Goal: Task Accomplishment & Management: Use online tool/utility

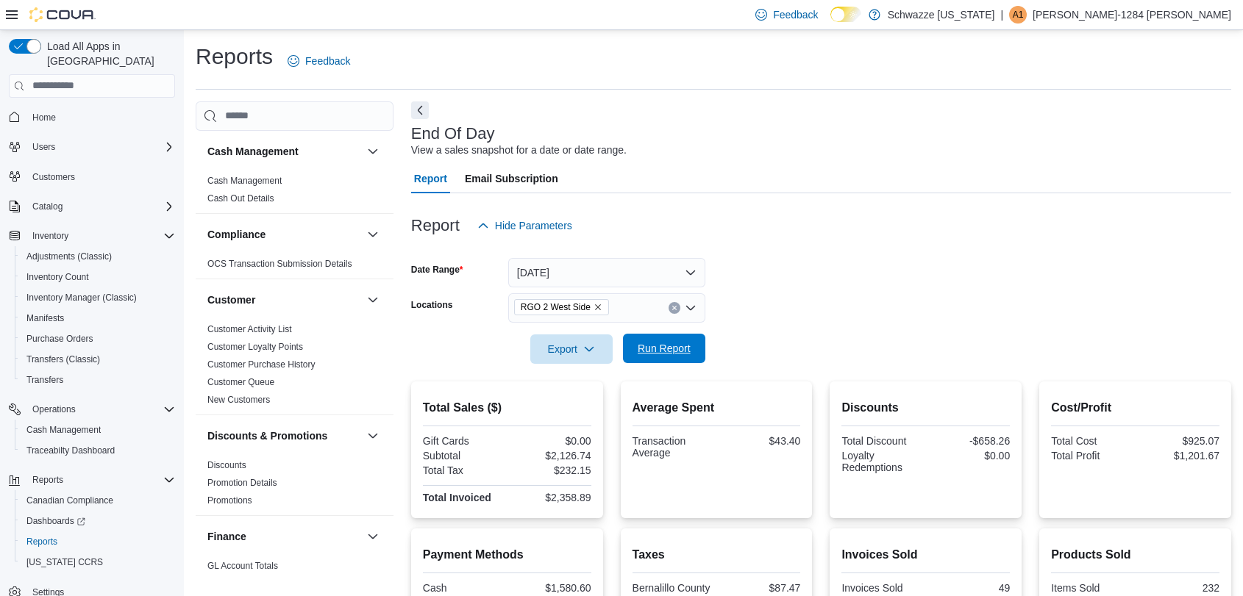
scroll to position [207, 0]
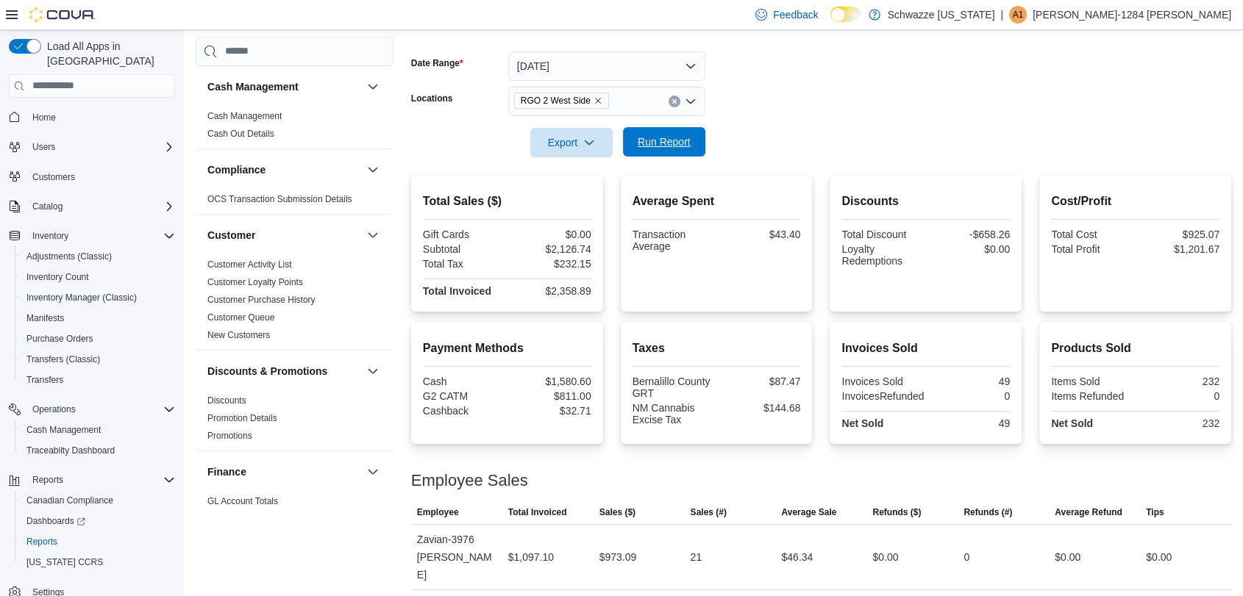
click at [670, 144] on span "Run Report" at bounding box center [664, 142] width 53 height 15
click at [796, 119] on div at bounding box center [821, 122] width 820 height 12
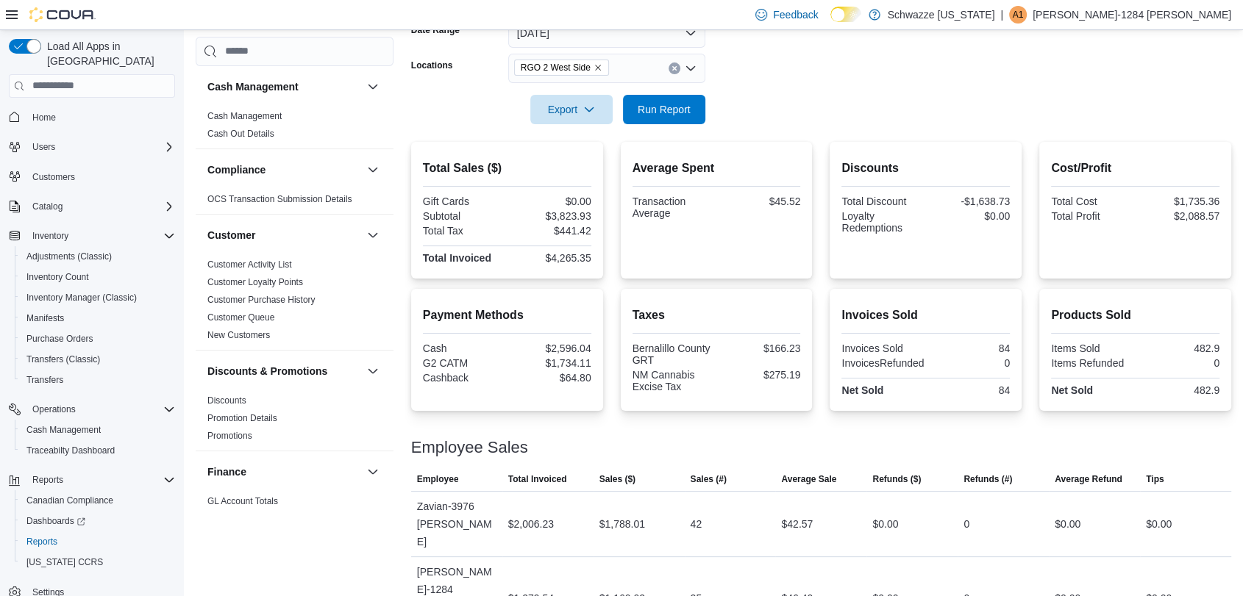
scroll to position [272, 0]
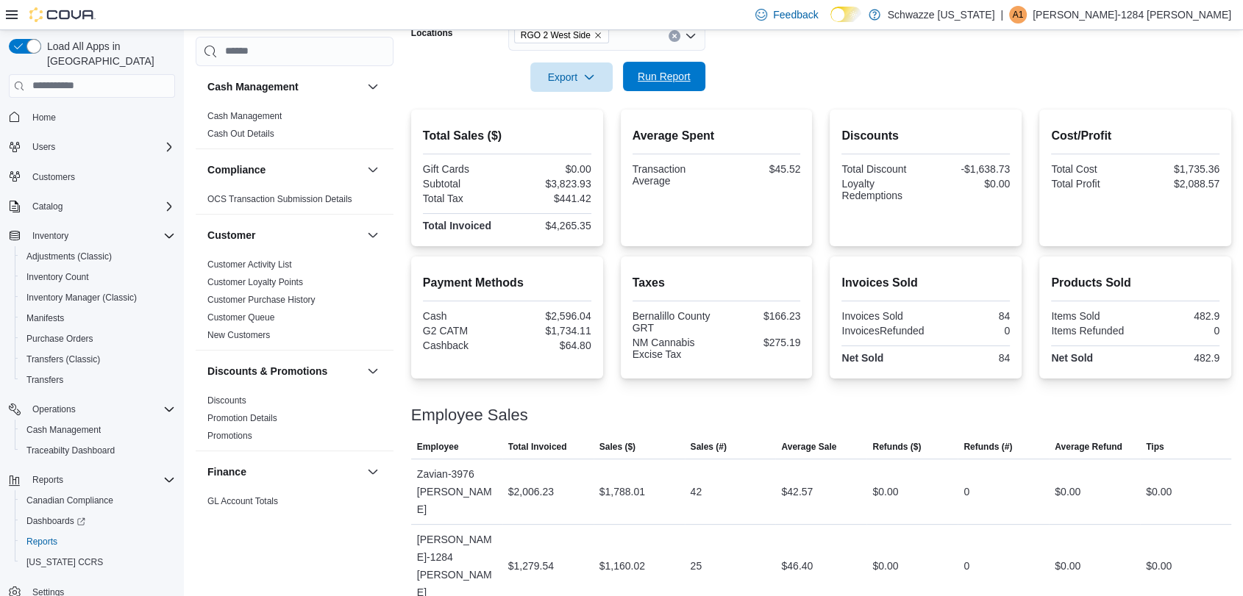
click at [651, 79] on span "Run Report" at bounding box center [664, 76] width 53 height 15
click at [650, 84] on span "Run Report" at bounding box center [664, 76] width 65 height 29
click at [823, 72] on form "Date Range [DATE] Locations RGO 2 West Side Export Run Report" at bounding box center [821, 30] width 820 height 124
click at [671, 75] on span "Run Report" at bounding box center [664, 76] width 53 height 15
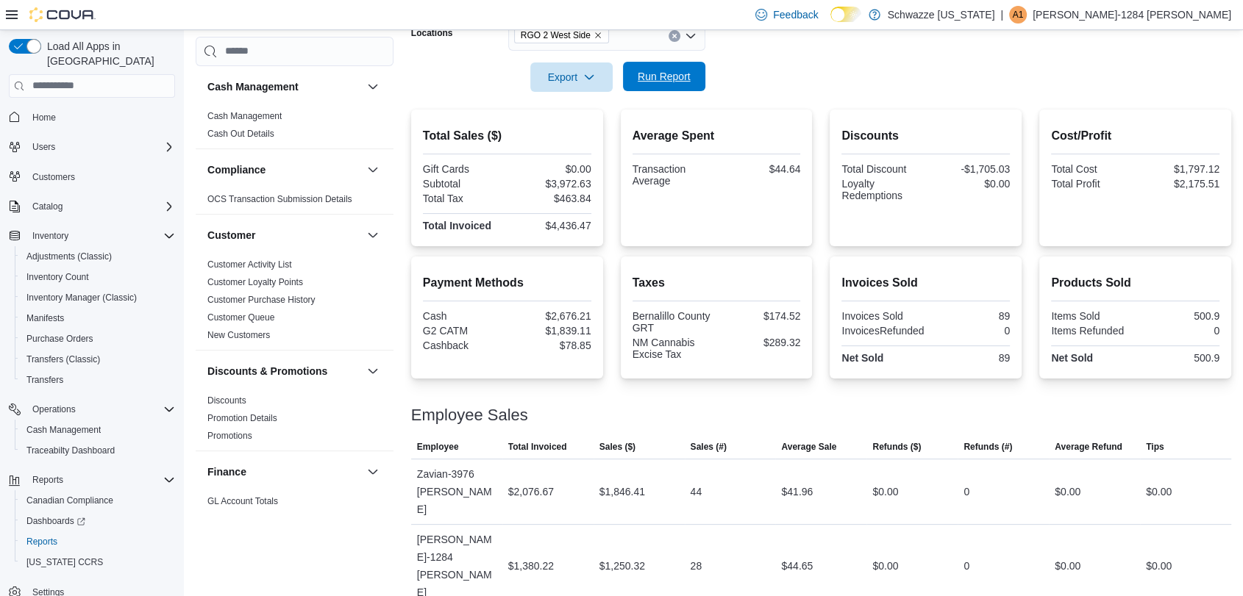
click at [671, 75] on span "Run Report" at bounding box center [664, 76] width 53 height 15
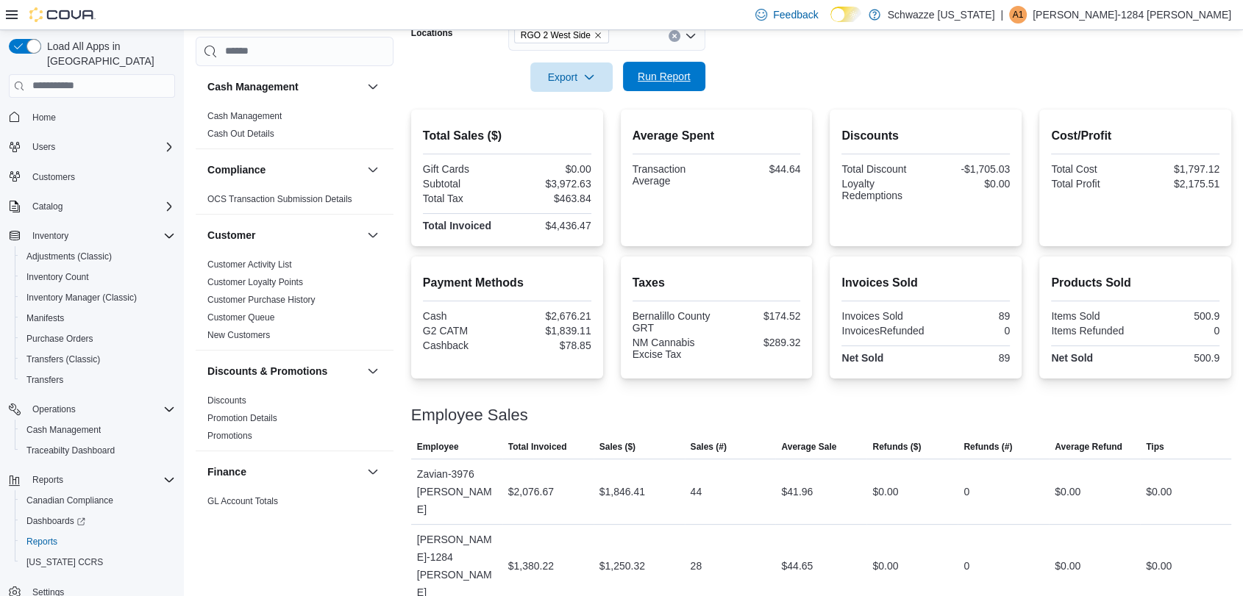
click at [671, 75] on span "Run Report" at bounding box center [664, 76] width 53 height 15
click at [670, 76] on span "Run Report" at bounding box center [664, 76] width 53 height 15
